Goal: Book appointment/travel/reservation

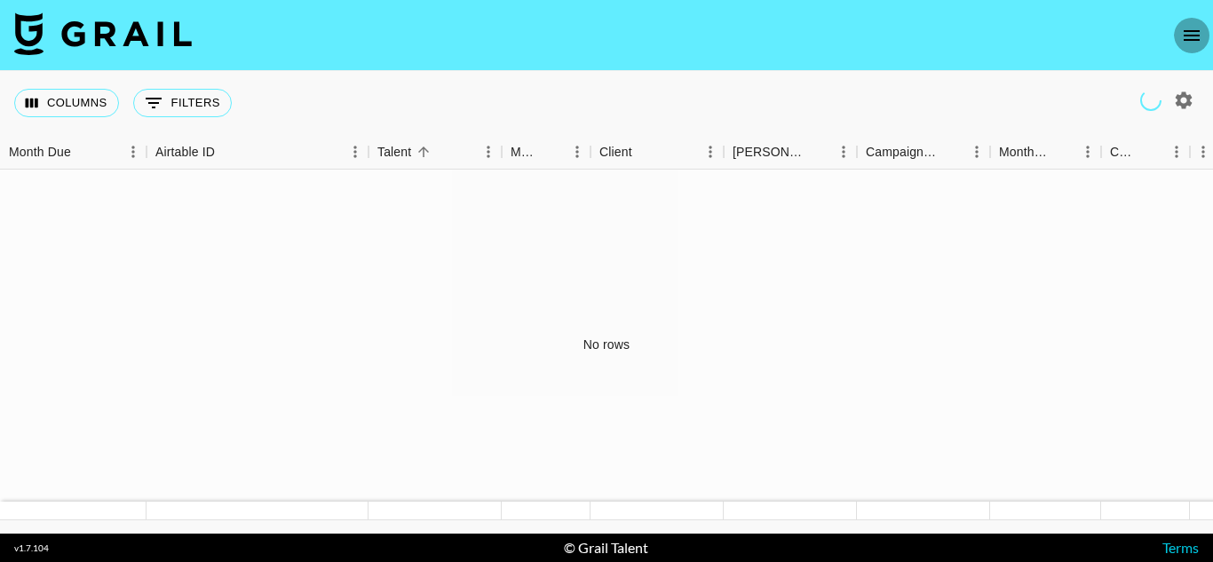
click at [1194, 36] on icon "open drawer" at bounding box center [1191, 35] width 21 height 21
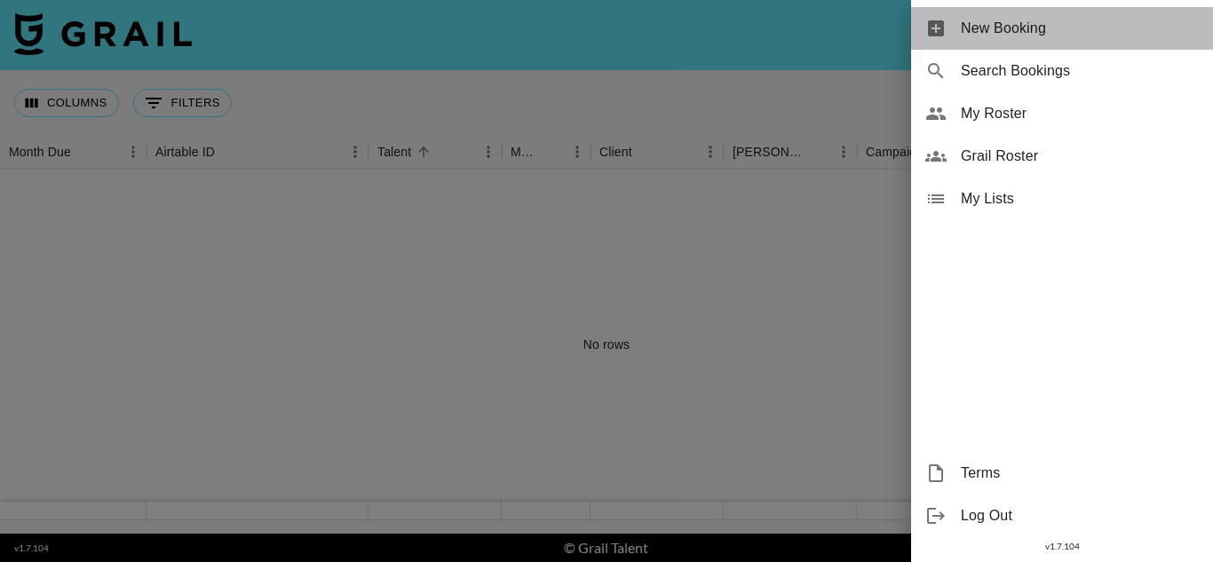
click at [1012, 36] on span "New Booking" at bounding box center [1080, 28] width 238 height 21
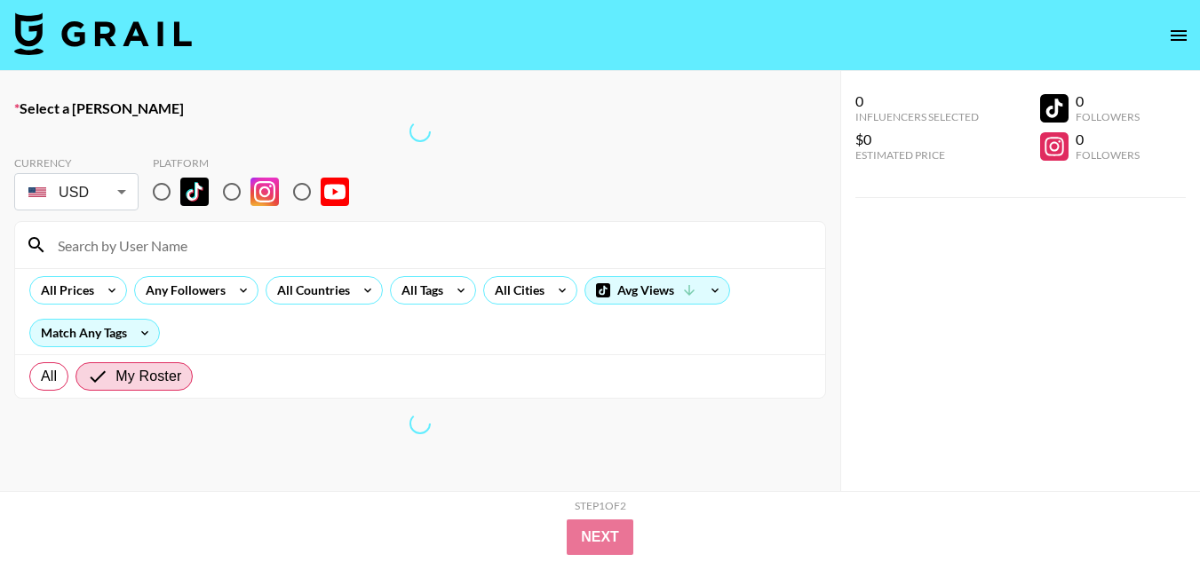
click at [44, 258] on div at bounding box center [420, 245] width 810 height 46
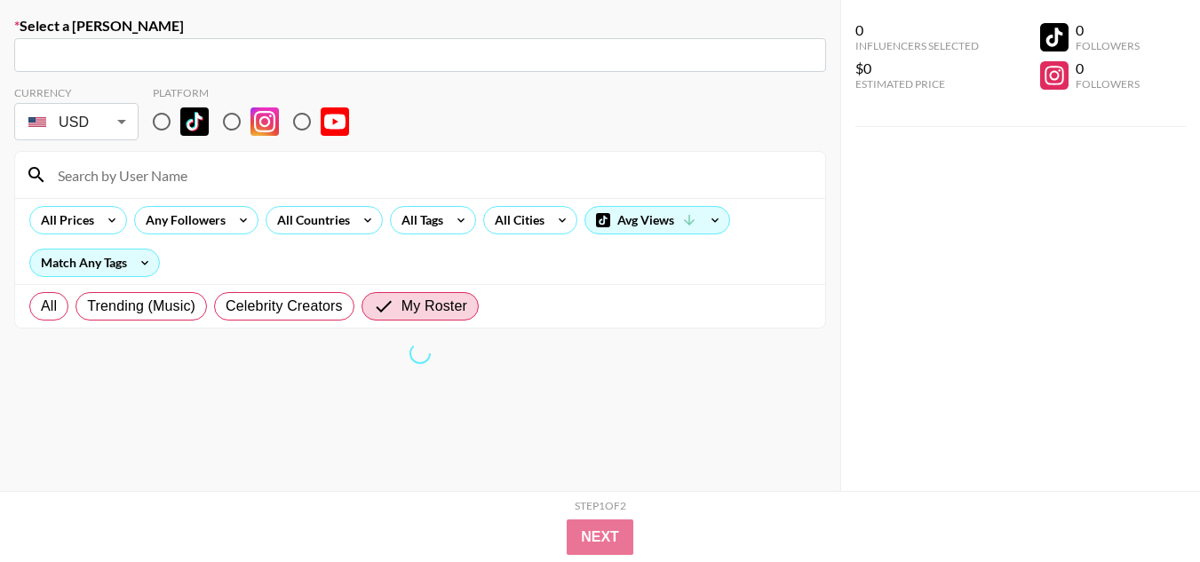
scroll to position [114, 0]
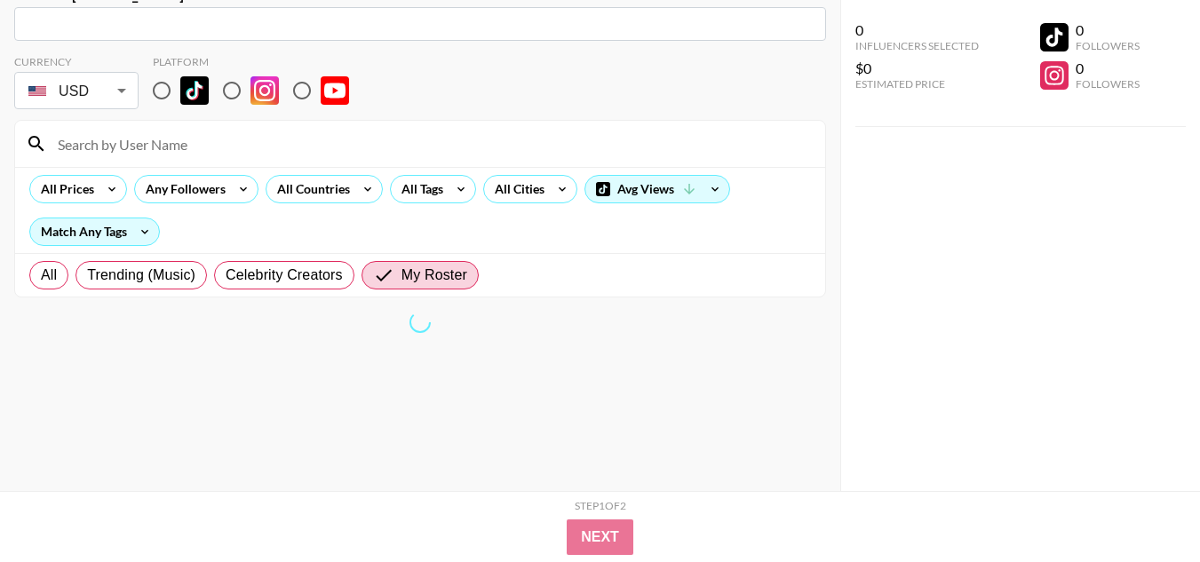
click at [274, 273] on span "Celebrity Creators" at bounding box center [284, 275] width 117 height 21
click at [226, 275] on input "Celebrity Creators" at bounding box center [226, 275] width 0 height 0
radio input "true"
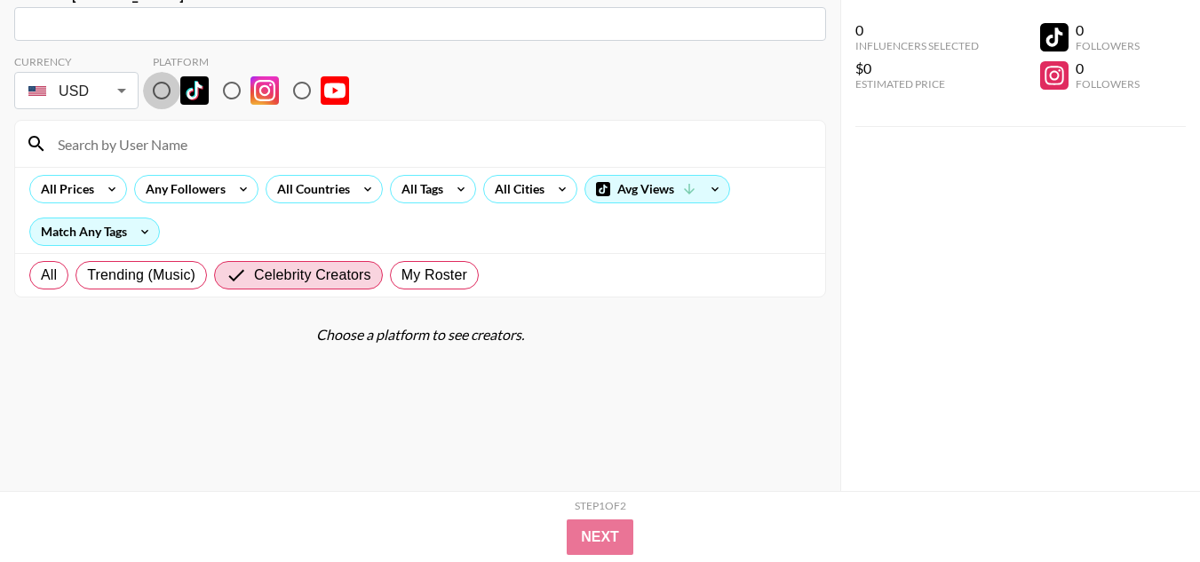
click at [158, 93] on input "radio" at bounding box center [161, 90] width 37 height 37
radio input "true"
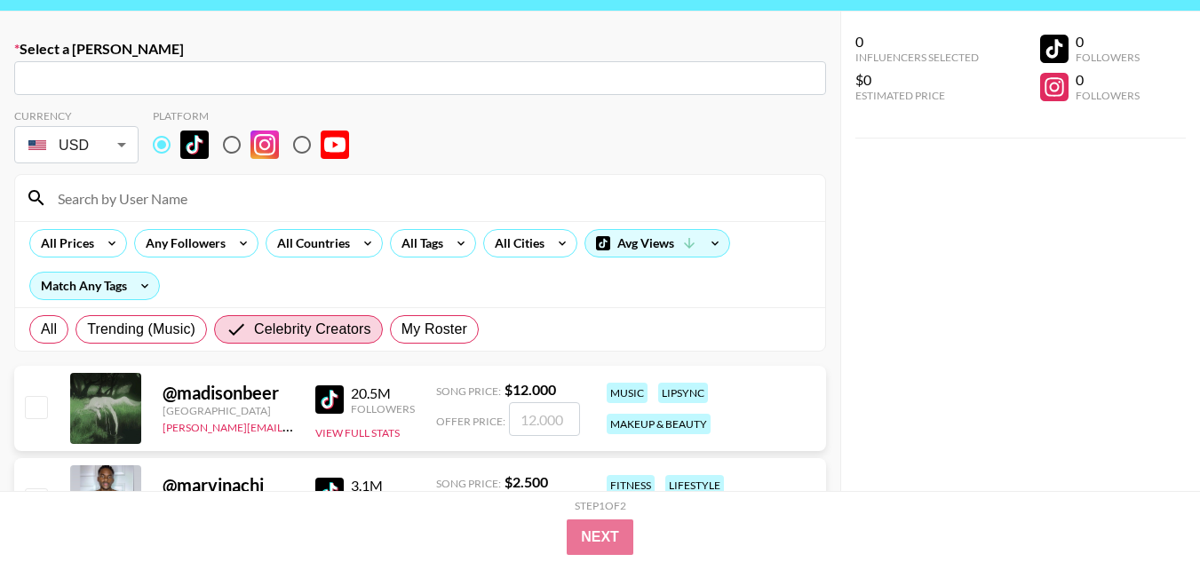
scroll to position [89, 0]
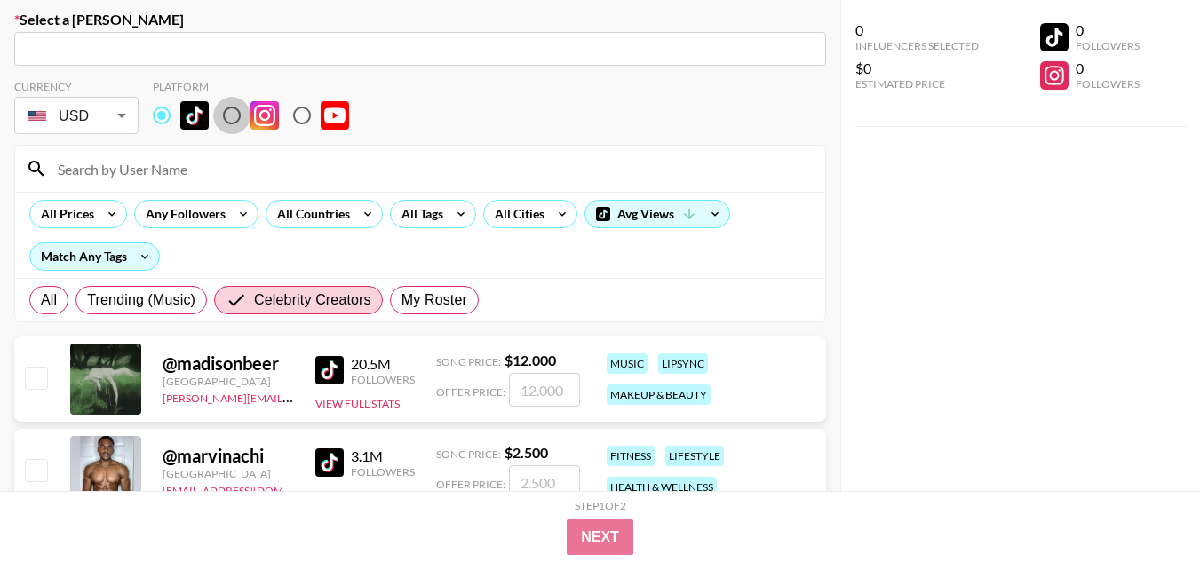
click at [236, 114] on input "radio" at bounding box center [231, 115] width 37 height 37
radio input "true"
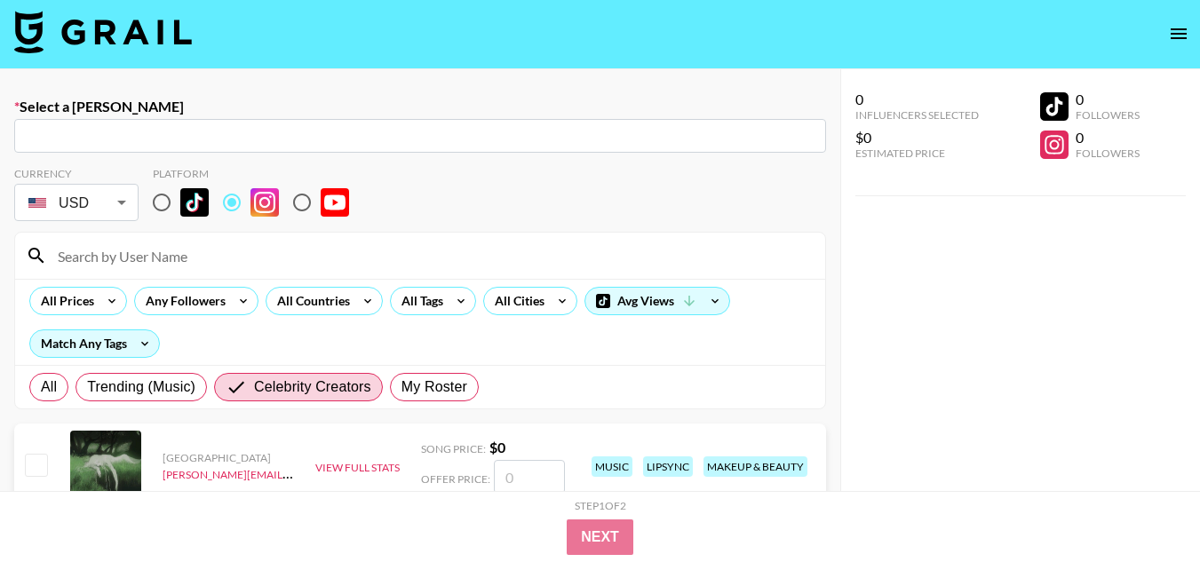
scroll to position [0, 0]
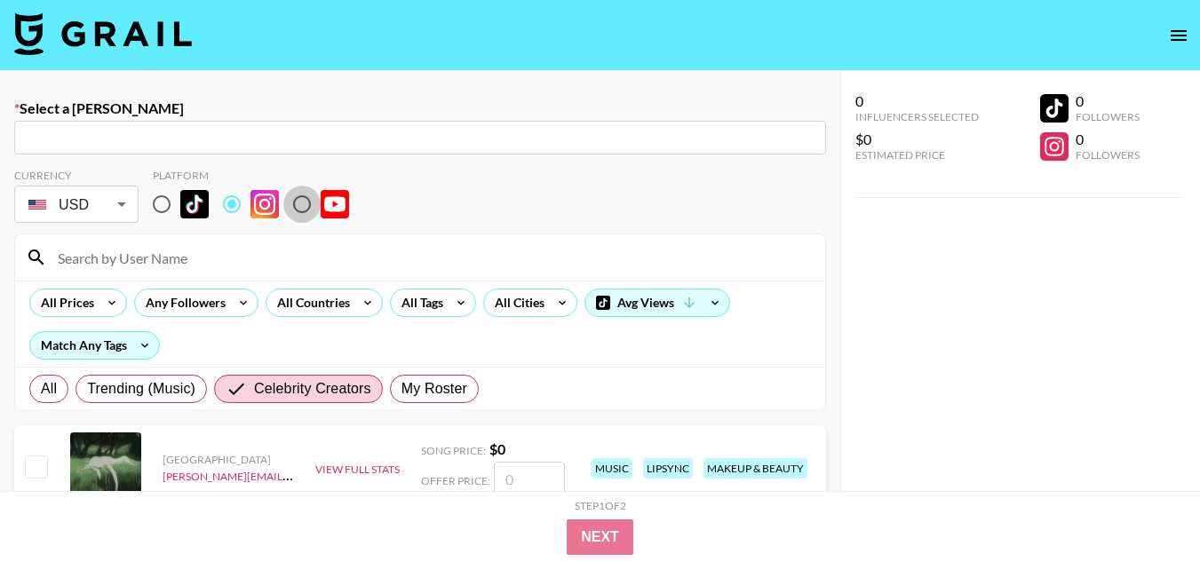
click at [292, 207] on input "radio" at bounding box center [301, 204] width 37 height 37
radio input "true"
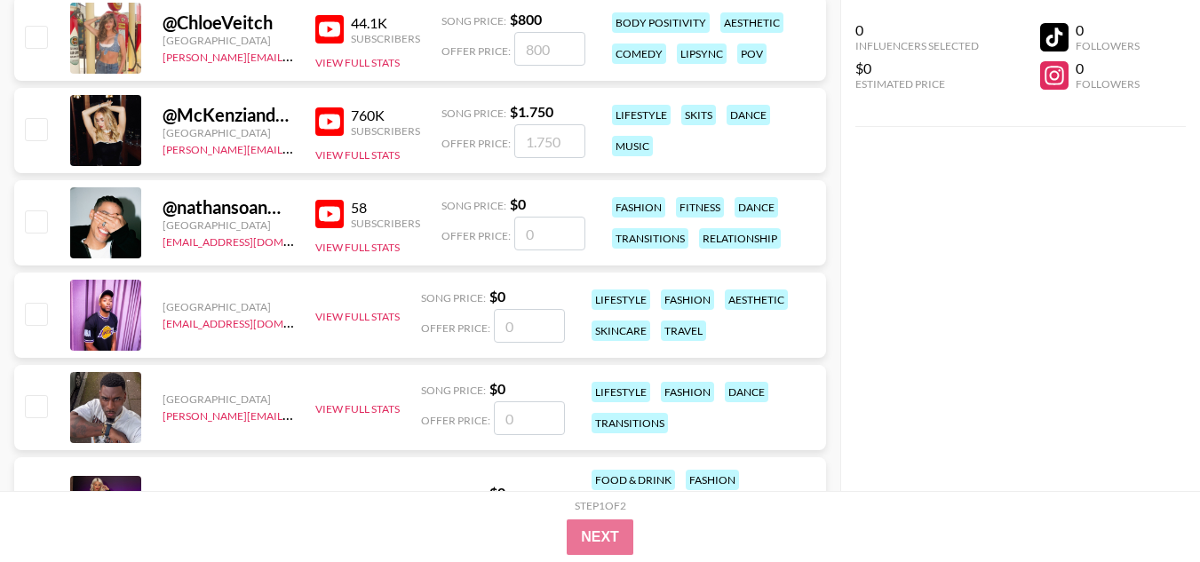
scroll to position [3552, 0]
